Goal: Task Accomplishment & Management: Use online tool/utility

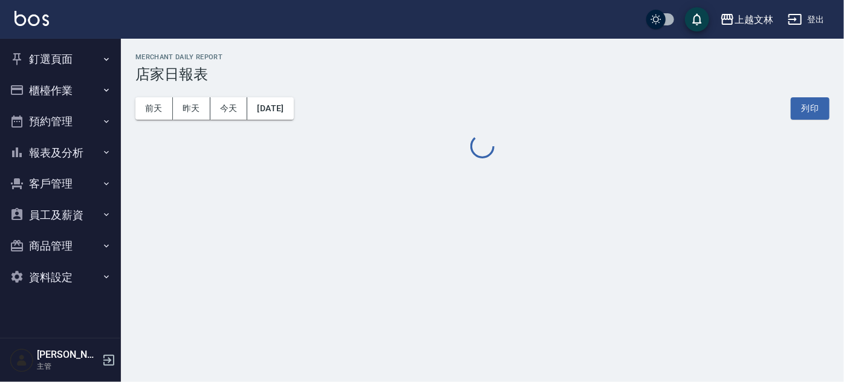
click at [56, 88] on button "櫃檯作業" at bounding box center [60, 90] width 111 height 31
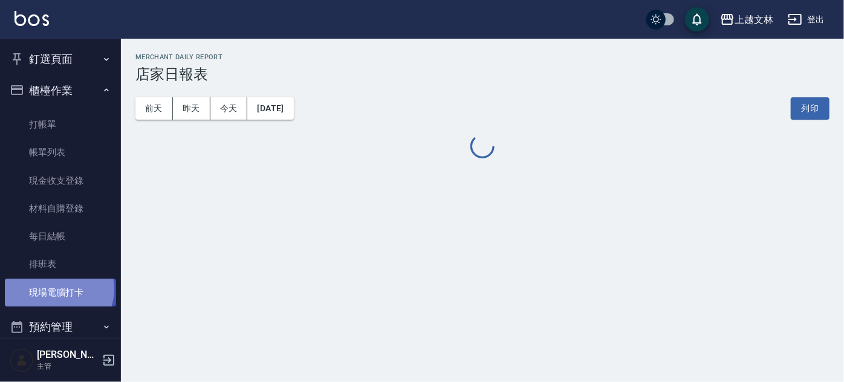
click at [57, 289] on link "現場電腦打卡" at bounding box center [60, 293] width 111 height 28
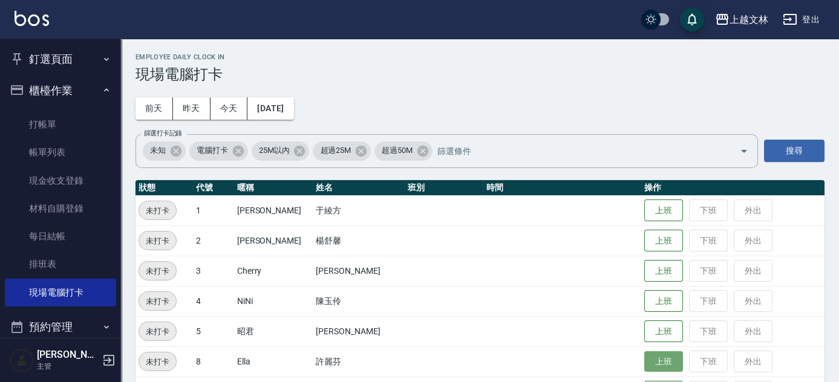
click at [656, 363] on button "上班" at bounding box center [663, 361] width 39 height 21
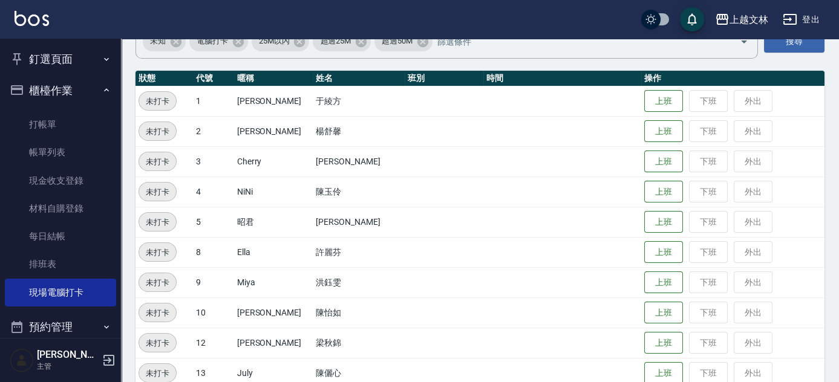
scroll to position [112, 0]
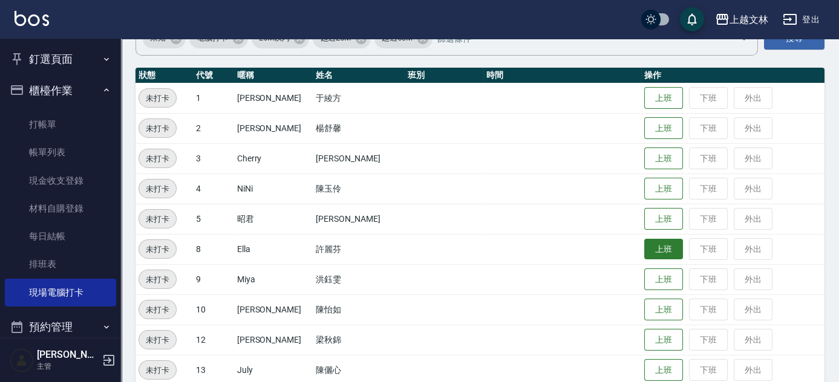
click at [656, 255] on button "上班" at bounding box center [663, 249] width 39 height 21
click at [648, 248] on button "上班" at bounding box center [663, 249] width 39 height 21
click at [647, 246] on button "上班" at bounding box center [663, 249] width 39 height 21
click at [648, 246] on button "上班" at bounding box center [663, 249] width 39 height 21
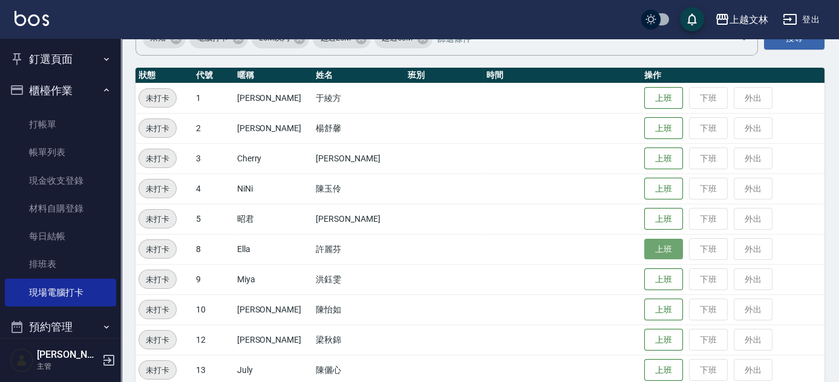
click at [644, 244] on button "上班" at bounding box center [663, 249] width 39 height 21
click at [644, 241] on button "上班" at bounding box center [663, 249] width 39 height 21
click at [644, 243] on button "上班" at bounding box center [663, 249] width 39 height 21
click at [644, 244] on button "上班" at bounding box center [663, 249] width 39 height 21
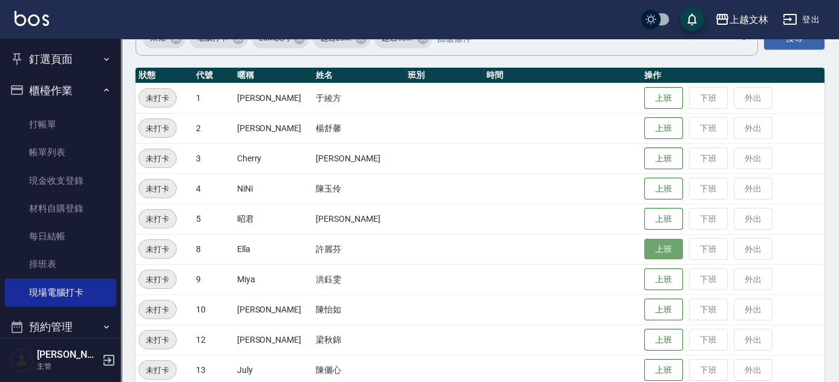
click at [644, 244] on button "上班" at bounding box center [663, 249] width 39 height 21
click at [644, 247] on button "上班" at bounding box center [663, 249] width 39 height 21
click at [644, 249] on button "上班" at bounding box center [663, 249] width 39 height 21
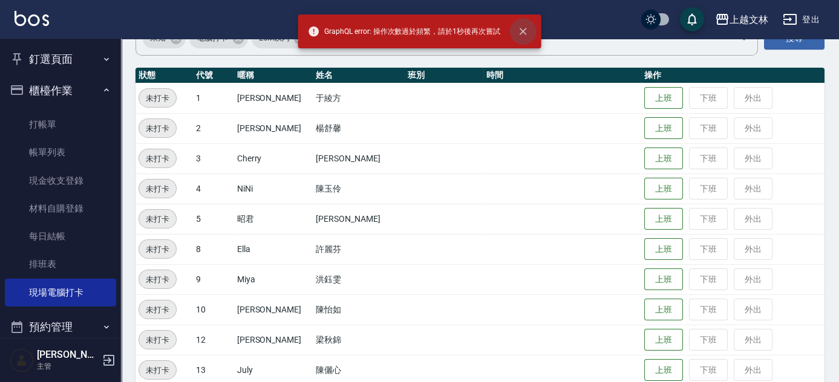
click at [522, 31] on icon "close" at bounding box center [523, 31] width 7 height 7
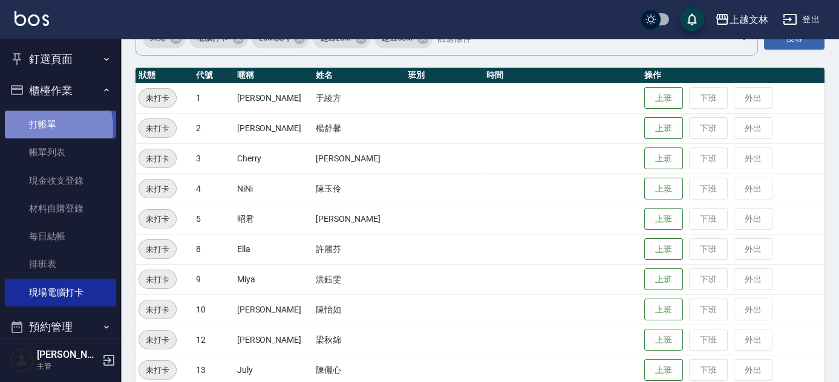
click at [27, 129] on link "打帳單" at bounding box center [60, 125] width 111 height 28
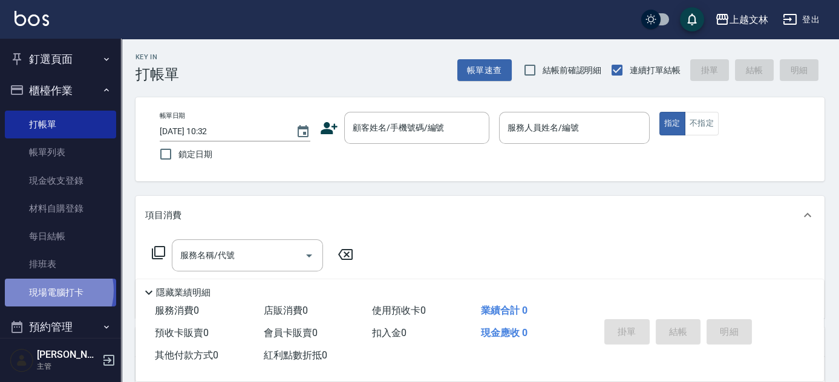
click at [50, 292] on link "現場電腦打卡" at bounding box center [60, 293] width 111 height 28
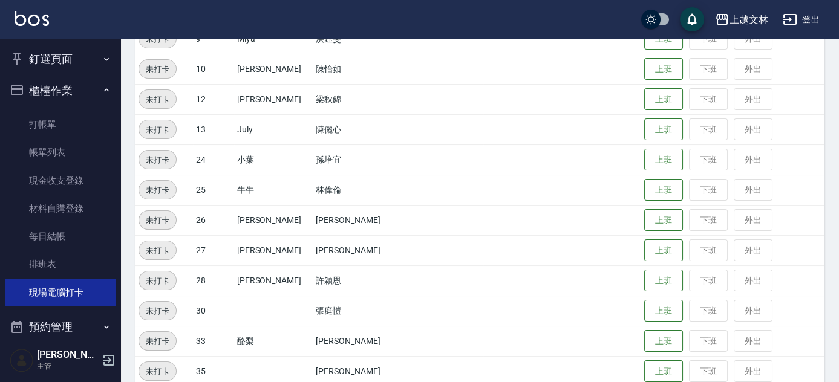
scroll to position [371, 0]
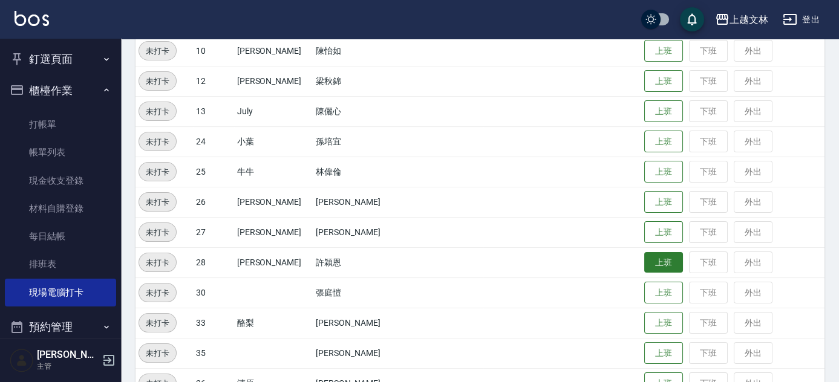
click at [644, 264] on button "上班" at bounding box center [663, 262] width 39 height 21
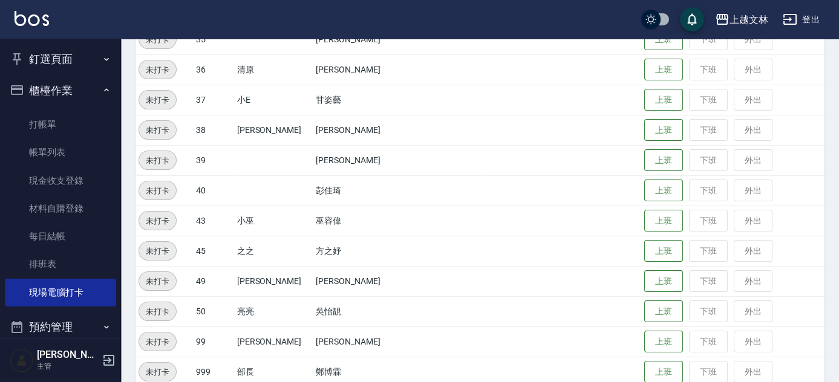
scroll to position [630, 0]
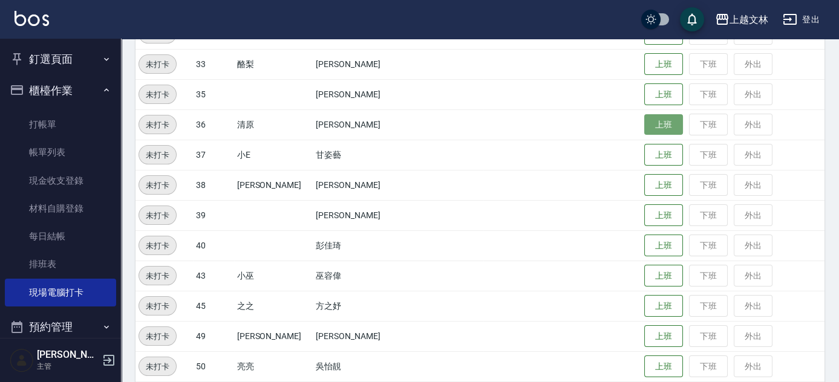
click at [648, 122] on button "上班" at bounding box center [663, 124] width 39 height 21
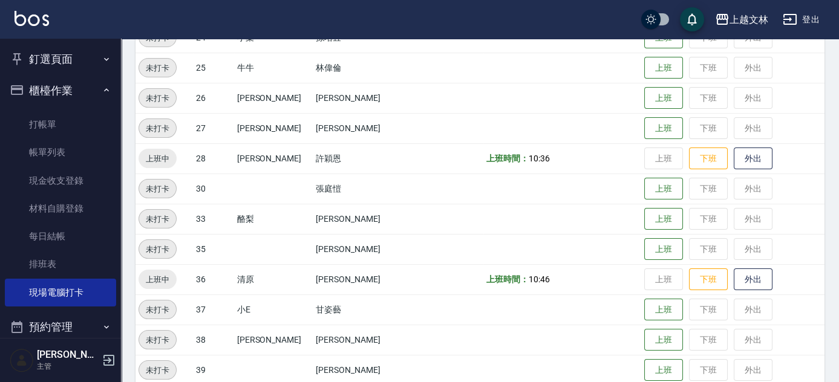
scroll to position [478, 0]
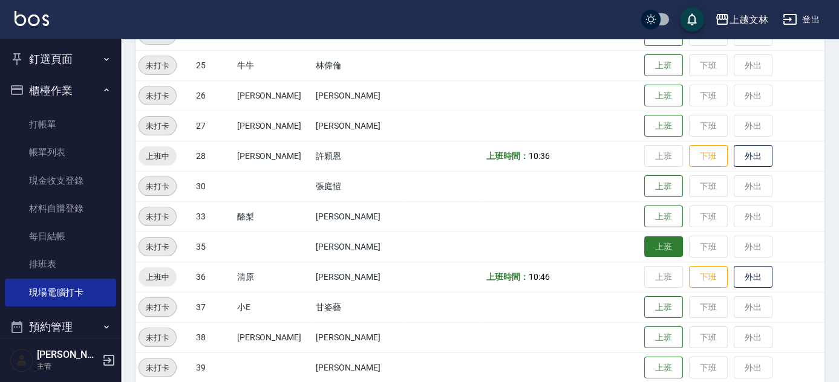
click at [664, 246] on button "上班" at bounding box center [663, 246] width 39 height 21
click at [663, 242] on button "上班" at bounding box center [663, 246] width 39 height 21
click at [660, 240] on button "上班" at bounding box center [663, 246] width 39 height 21
click at [658, 238] on button "上班" at bounding box center [663, 246] width 39 height 21
click at [653, 229] on tbody "未打卡 1 [PERSON_NAME] 于綾方 上班 下班 外出 未打卡 2 [PERSON_NAME] [PERSON_NAME] 上班 下班 外出 未打卡…" at bounding box center [479, 202] width 689 height 968
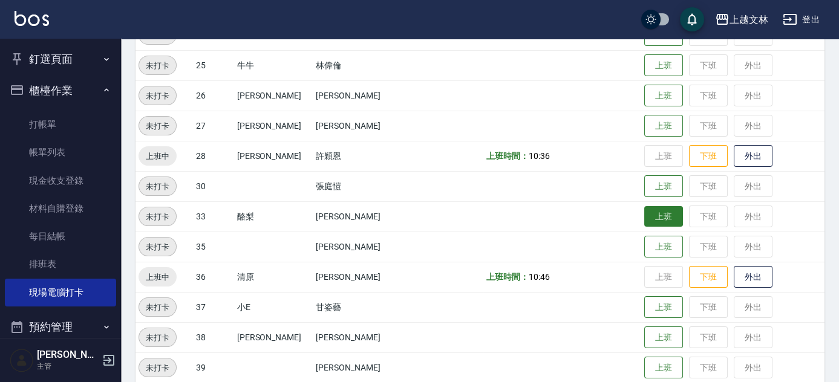
click at [645, 222] on button "上班" at bounding box center [663, 216] width 39 height 21
click at [644, 244] on button "上班" at bounding box center [663, 246] width 39 height 21
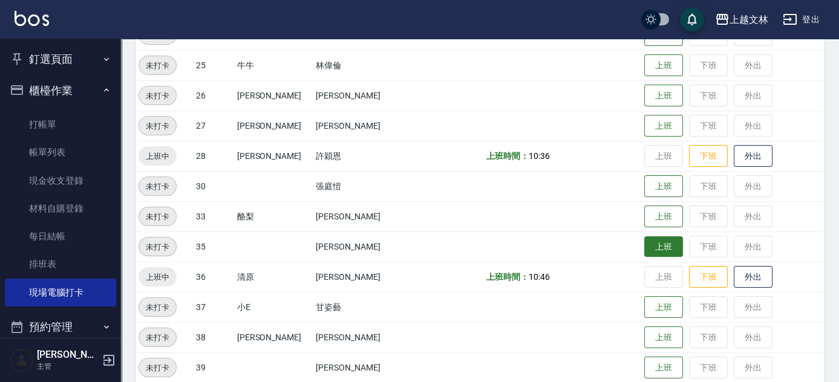
click at [644, 244] on button "上班" at bounding box center [663, 246] width 39 height 21
click at [644, 243] on button "上班" at bounding box center [663, 246] width 39 height 21
click at [644, 240] on button "上班" at bounding box center [663, 246] width 39 height 21
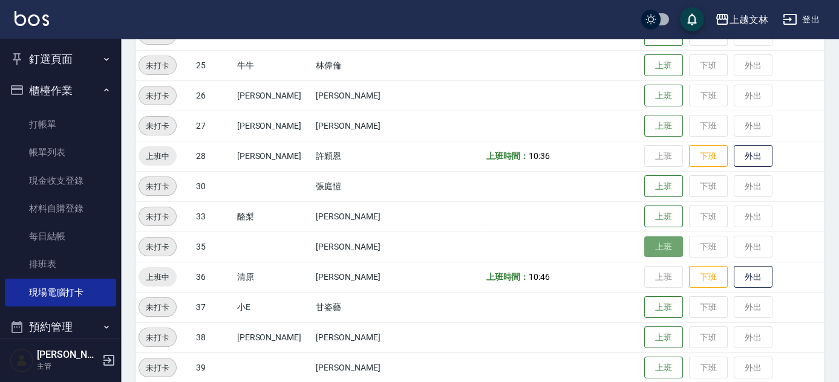
click at [644, 240] on button "上班" at bounding box center [663, 246] width 39 height 21
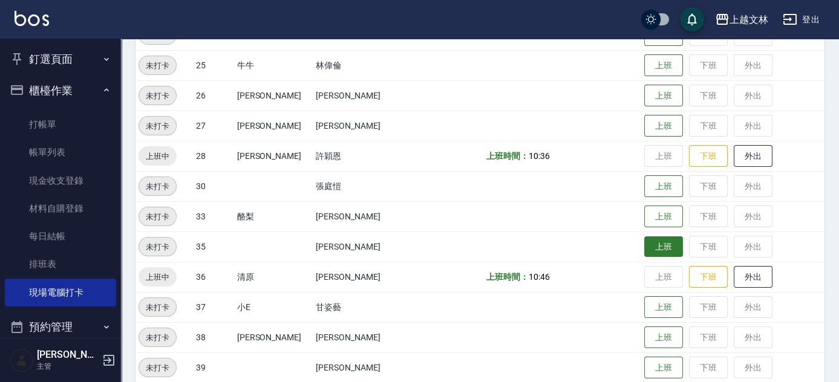
click at [644, 240] on button "上班" at bounding box center [663, 246] width 39 height 21
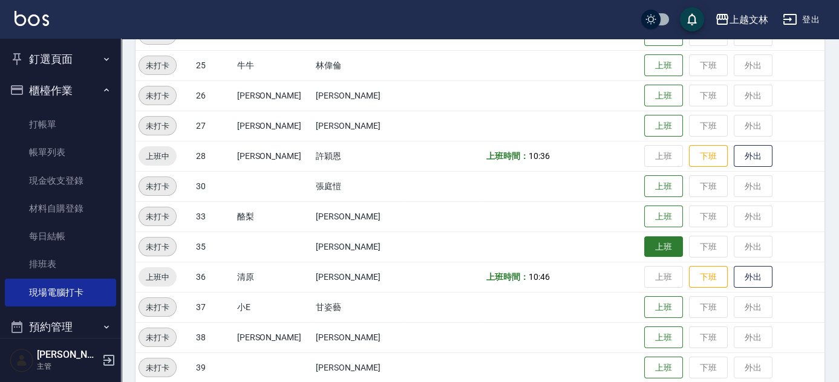
click at [644, 240] on button "上班" at bounding box center [663, 246] width 39 height 21
click at [644, 243] on button "上班" at bounding box center [663, 246] width 39 height 21
click at [649, 243] on button "上班" at bounding box center [663, 246] width 39 height 21
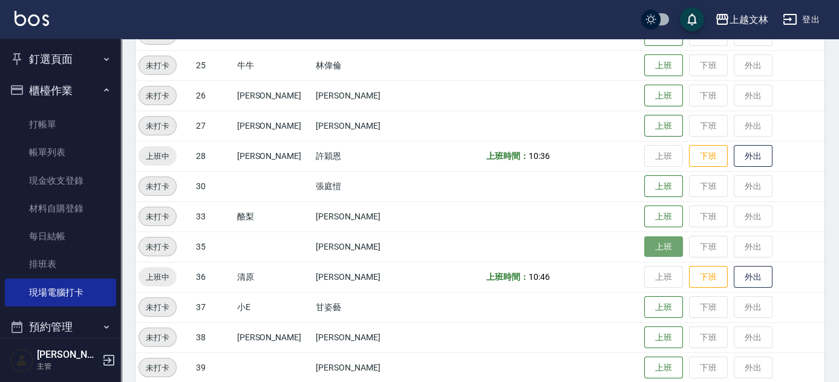
click at [649, 243] on button "上班" at bounding box center [663, 246] width 39 height 21
click at [648, 243] on button "上班" at bounding box center [663, 246] width 39 height 21
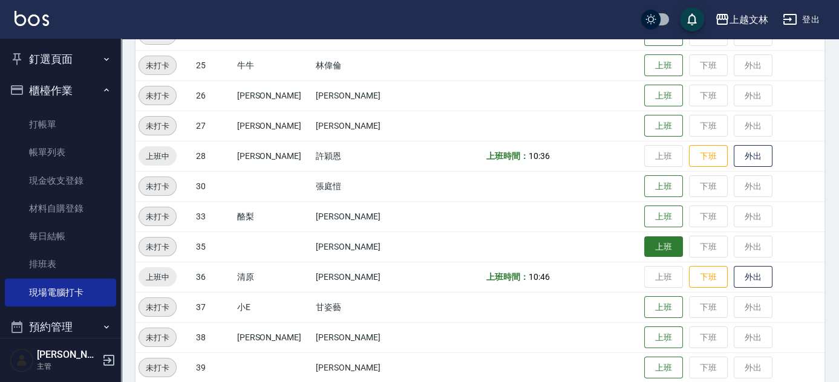
click at [648, 243] on button "上班" at bounding box center [663, 246] width 39 height 21
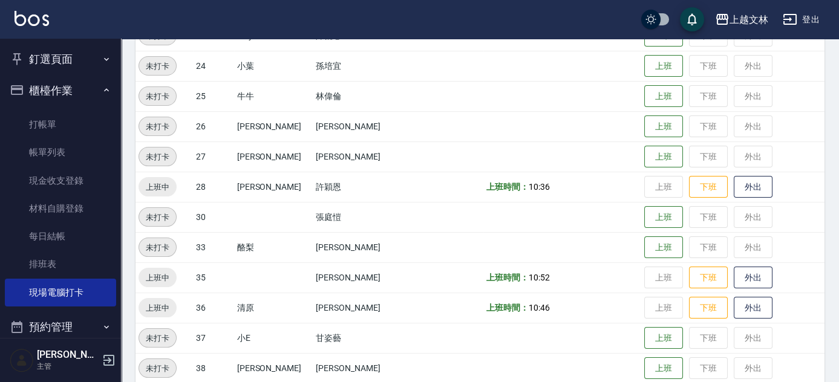
scroll to position [517, 0]
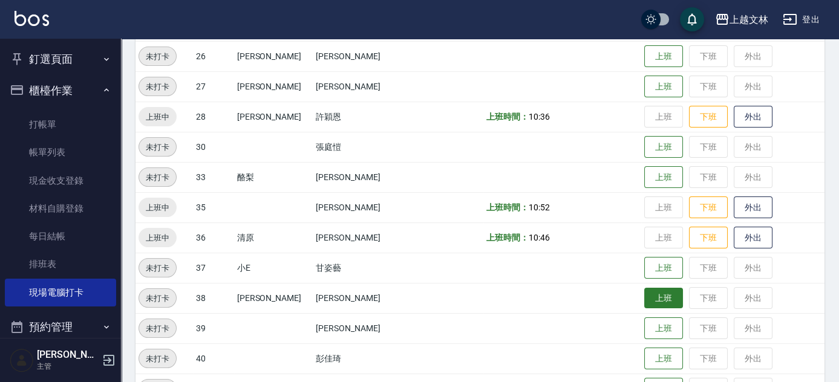
click at [656, 296] on button "上班" at bounding box center [663, 298] width 39 height 21
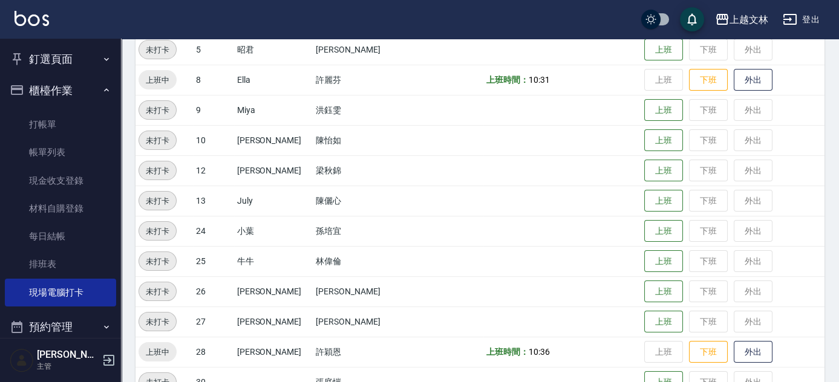
scroll to position [165, 0]
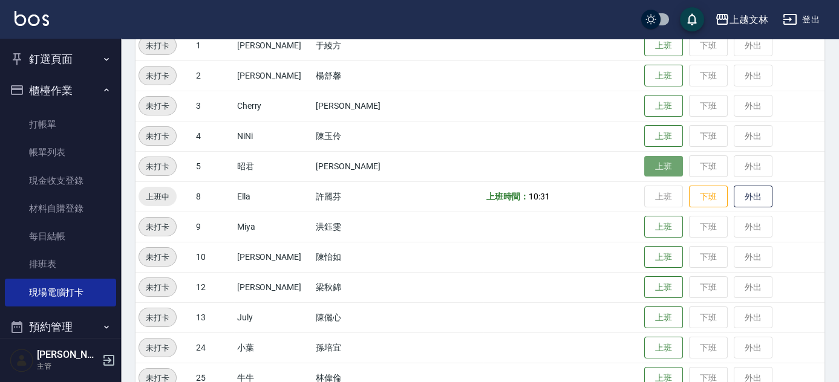
click at [646, 168] on button "上班" at bounding box center [663, 166] width 39 height 21
click at [645, 226] on button "上班" at bounding box center [663, 227] width 39 height 21
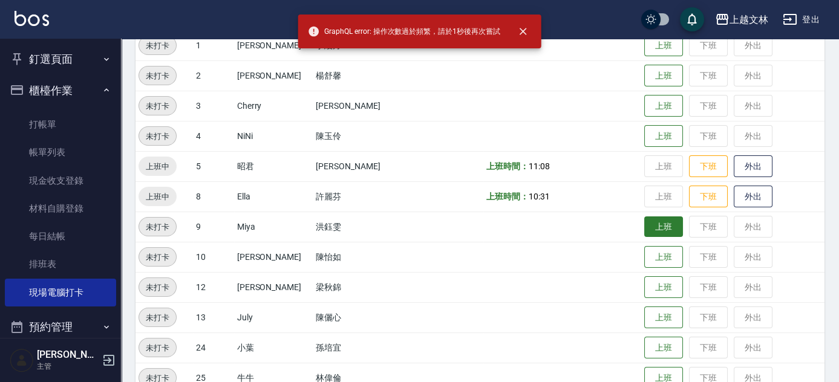
click at [653, 224] on button "上班" at bounding box center [663, 227] width 39 height 21
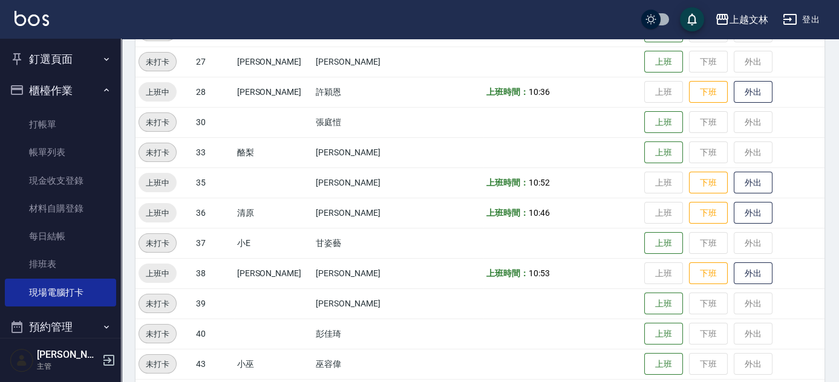
scroll to position [543, 0]
click at [644, 360] on button "上班" at bounding box center [663, 363] width 39 height 21
click at [644, 364] on button "上班" at bounding box center [663, 363] width 39 height 21
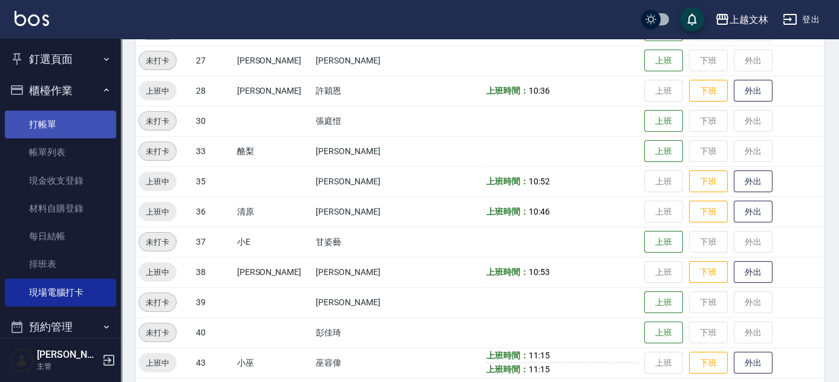
click at [50, 122] on link "打帳單" at bounding box center [60, 125] width 111 height 28
